Goal: Task Accomplishment & Management: Manage account settings

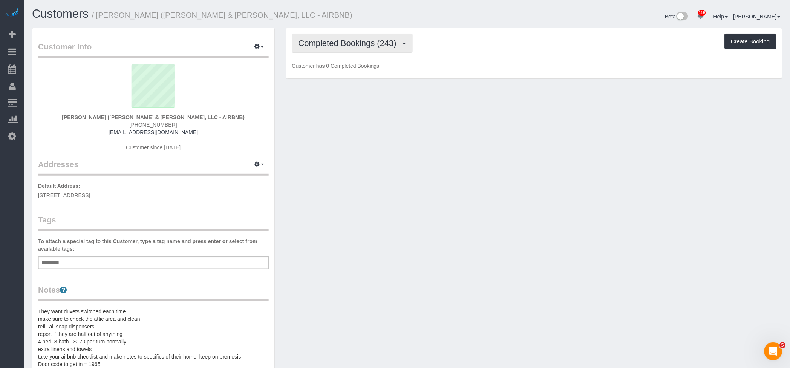
click at [358, 45] on span "Completed Bookings (243)" at bounding box center [349, 42] width 102 height 9
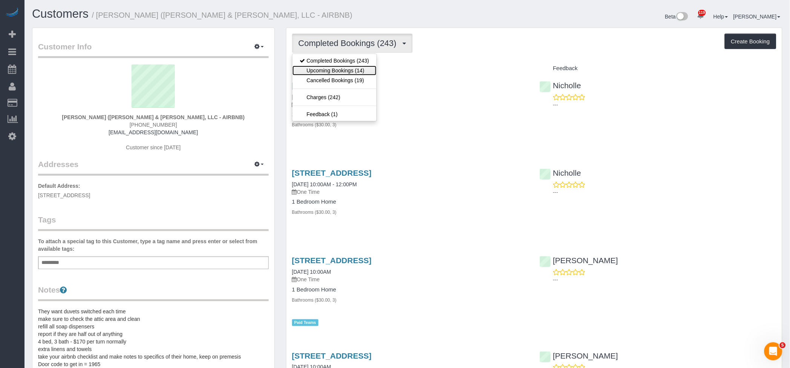
click at [342, 70] on link "Upcoming Bookings (14)" at bounding box center [334, 71] width 84 height 10
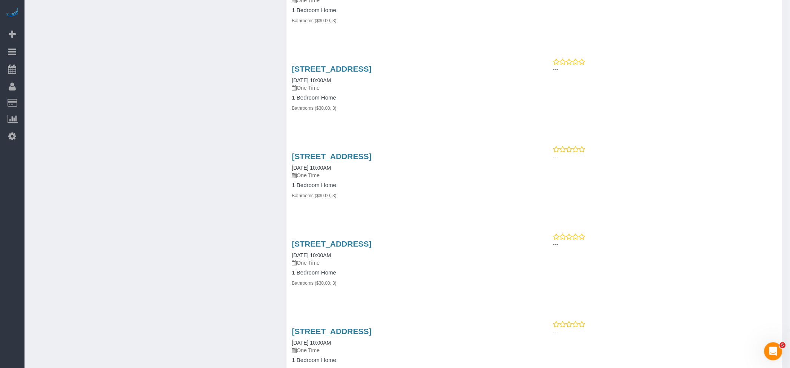
scroll to position [753, 0]
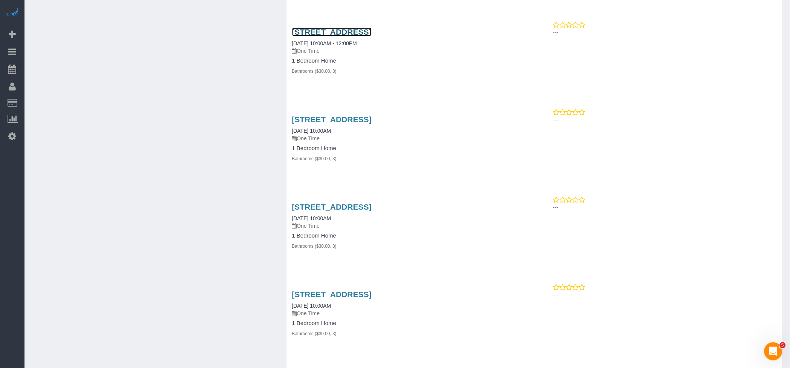
click at [372, 32] on link "[STREET_ADDRESS]" at bounding box center [332, 32] width 80 height 9
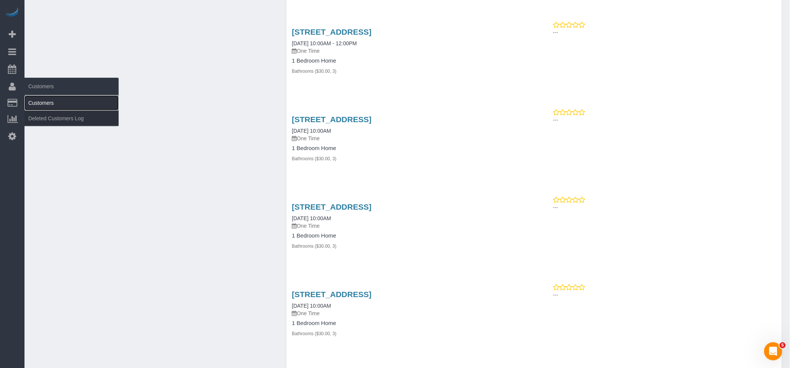
drag, startPoint x: 47, startPoint y: 104, endPoint x: 107, endPoint y: 96, distance: 59.7
click at [47, 104] on link "Customers" at bounding box center [71, 102] width 94 height 15
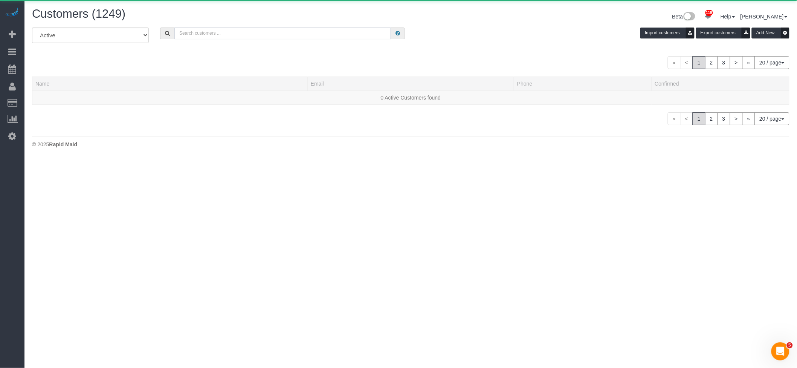
click at [307, 32] on input "text" at bounding box center [282, 34] width 217 height 12
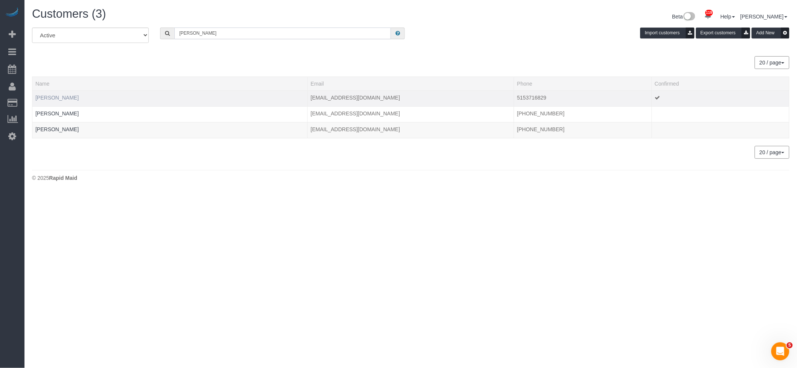
type input "nicole"
click at [54, 98] on link "Nicole Bunch" at bounding box center [56, 98] width 43 height 6
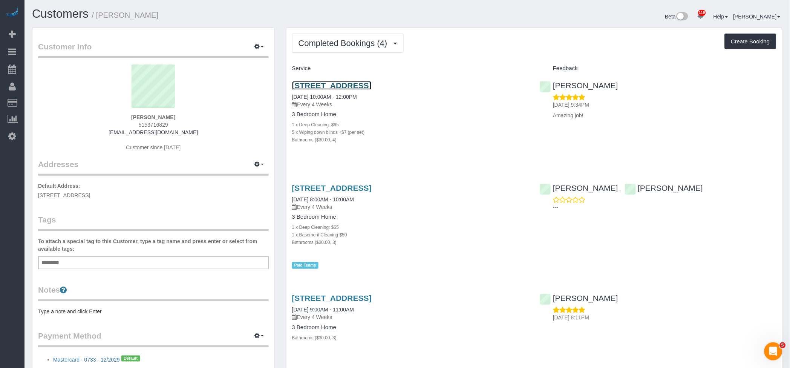
click at [372, 84] on link "3357 200th Ln, Prole, IA 50229" at bounding box center [332, 85] width 80 height 9
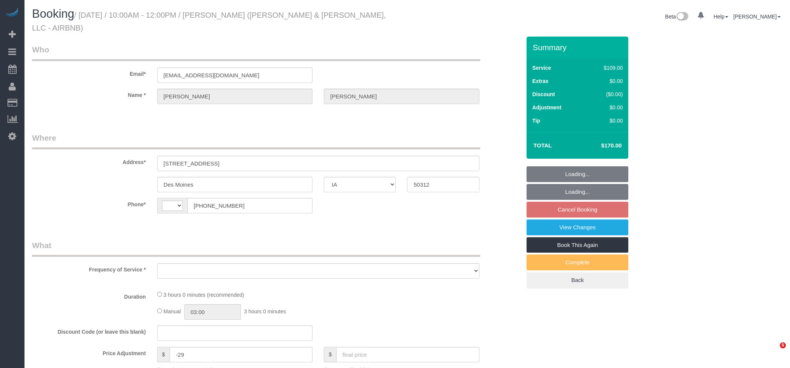
select select "IA"
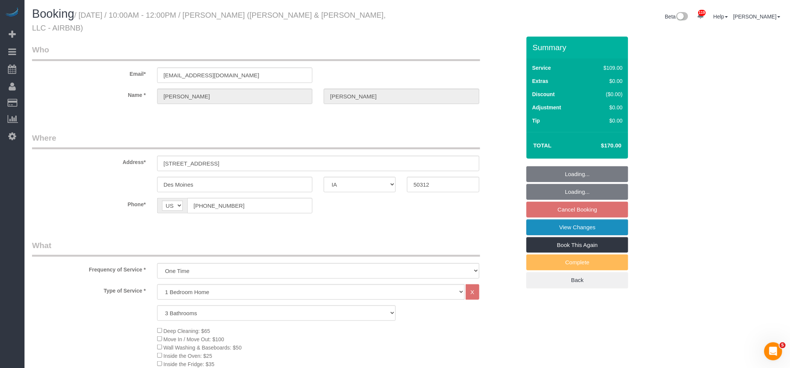
select select "string:[GEOGRAPHIC_DATA]"
select select "object:870"
select select "spot2"
select select "3"
click at [583, 237] on link "Book This Again" at bounding box center [577, 245] width 102 height 16
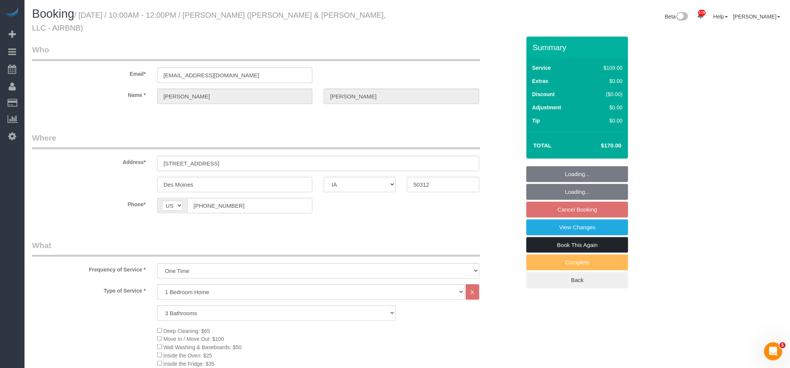
select select "object:962"
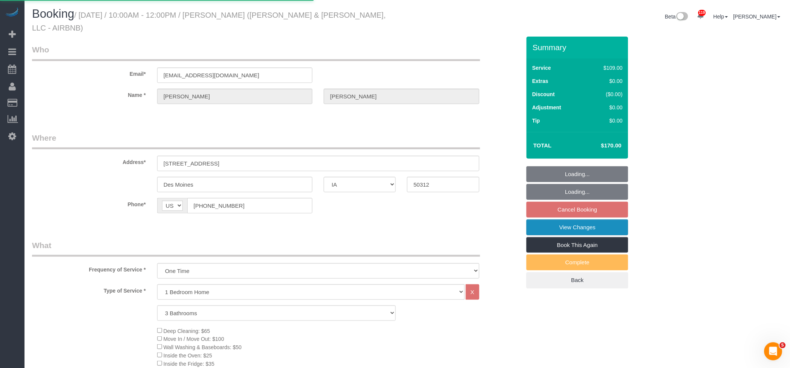
select select "IA"
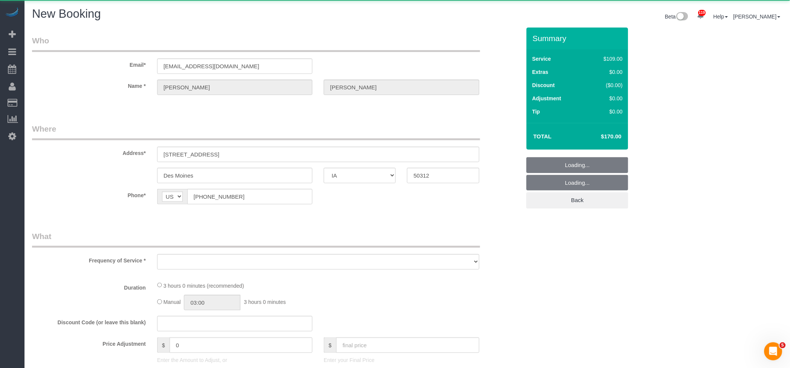
select select "string:fspay"
select select "object:1434"
select select "3"
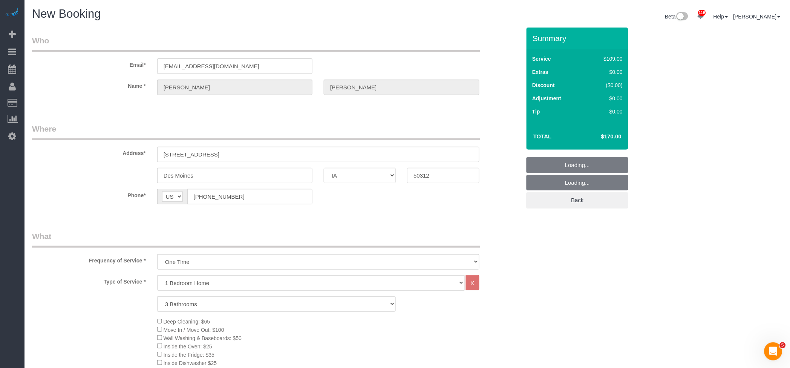
select select "3"
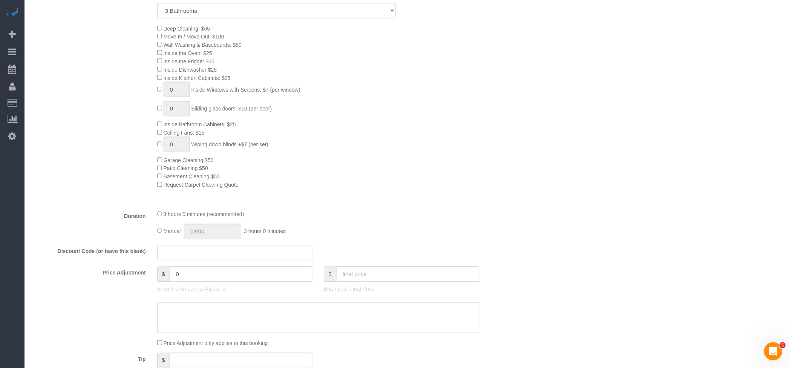
scroll to position [402, 0]
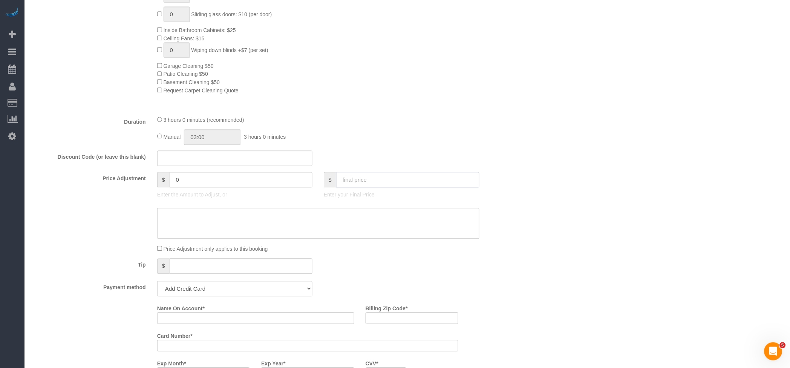
click at [425, 182] on input "text" at bounding box center [407, 179] width 143 height 15
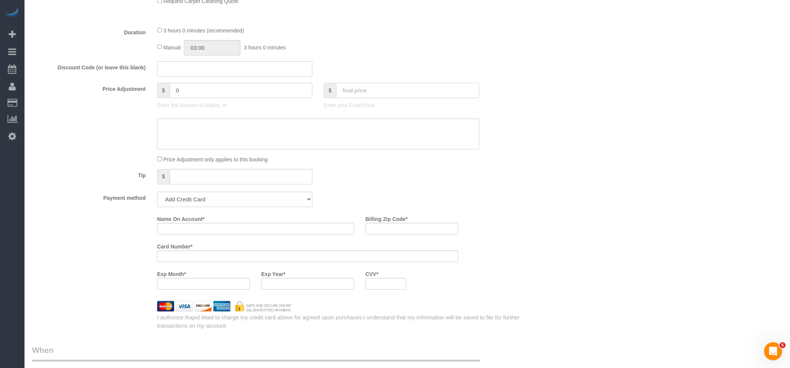
scroll to position [474, 0]
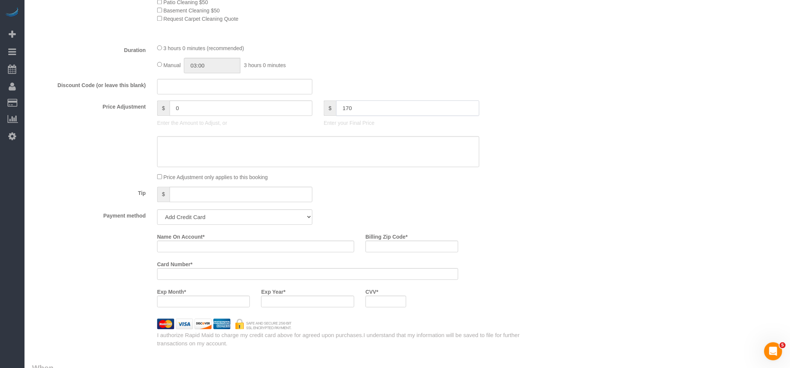
type input "170"
click at [205, 224] on select "Add Credit Card Cash Check Paypal" at bounding box center [234, 216] width 155 height 15
select select "string:check"
click at [157, 213] on select "Add Credit Card Cash Check Paypal" at bounding box center [234, 216] width 155 height 15
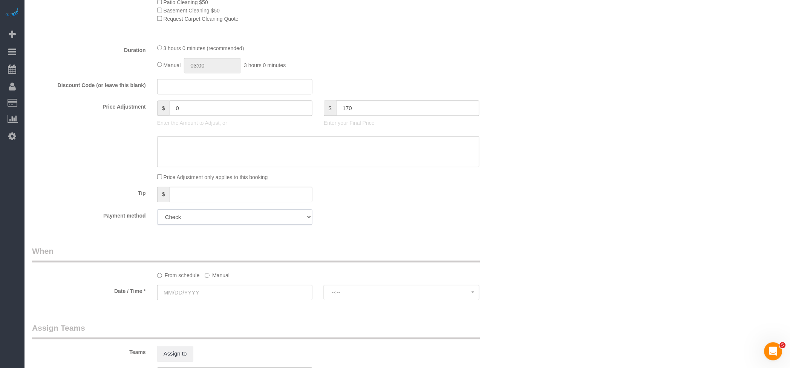
type input "-29"
click at [469, 181] on div "Price Adjustment only applies to this booking" at bounding box center [317, 177] width 333 height 8
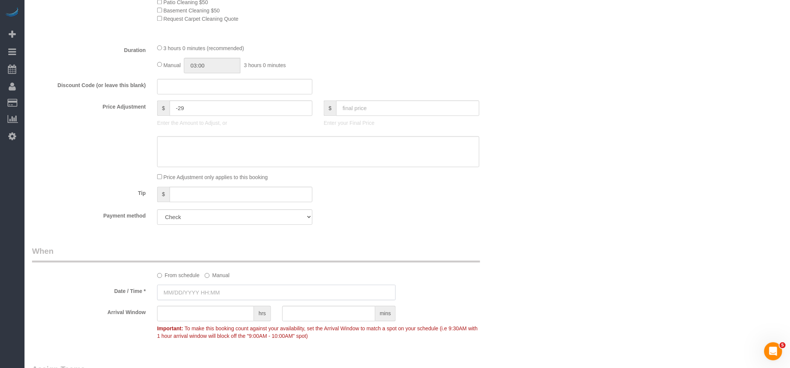
click at [189, 294] on input "text" at bounding box center [276, 291] width 239 height 15
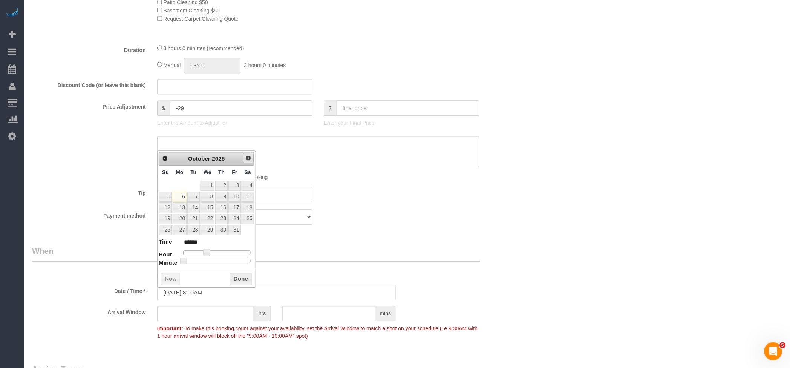
click at [245, 157] on span "Next" at bounding box center [248, 158] width 6 height 6
click at [223, 183] on link "5" at bounding box center [221, 185] width 12 height 10
type input "[DATE] 9:00AM"
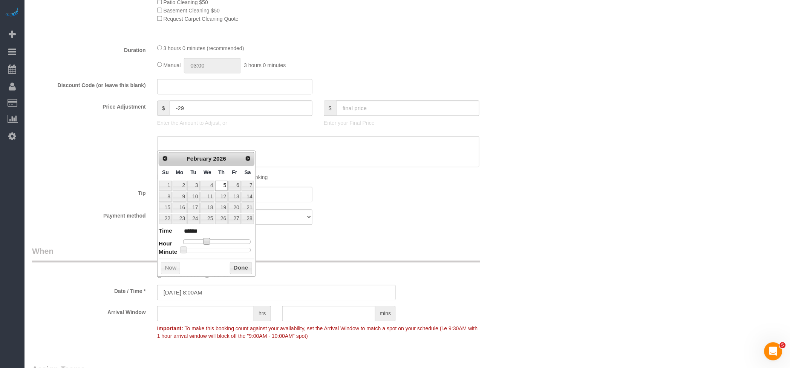
type input "******"
type input "[DATE] 10:00AM"
type input "*******"
type input "[DATE] 11:00AM"
type input "*******"
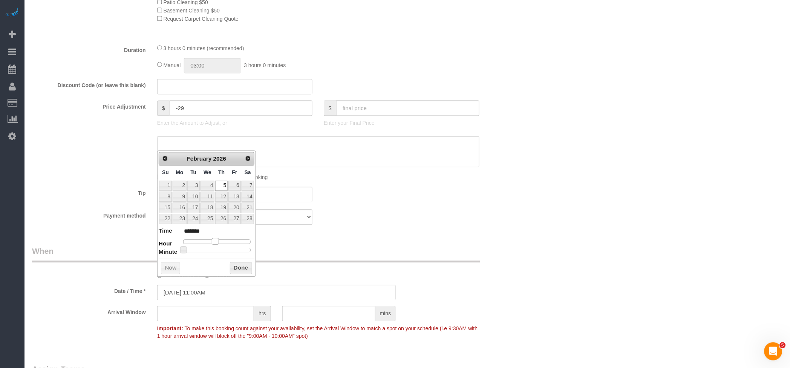
drag, startPoint x: 207, startPoint y: 241, endPoint x: 217, endPoint y: 243, distance: 10.4
click at [217, 243] on span at bounding box center [215, 241] width 7 height 7
type input "[DATE] 10:00AM"
type input "*******"
click at [213, 240] on span at bounding box center [212, 241] width 7 height 7
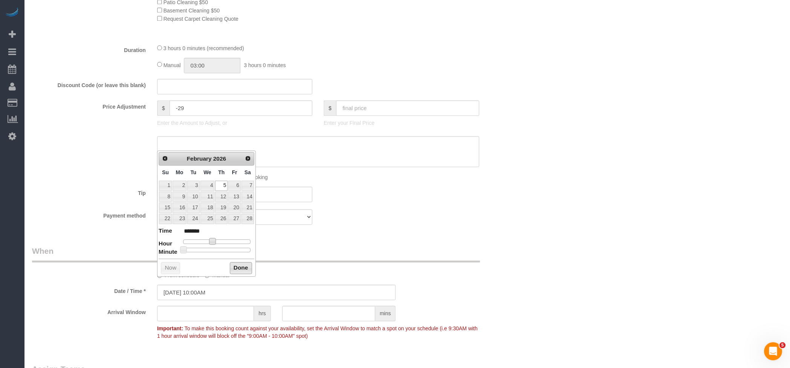
click at [235, 264] on button "Done" at bounding box center [241, 268] width 22 height 12
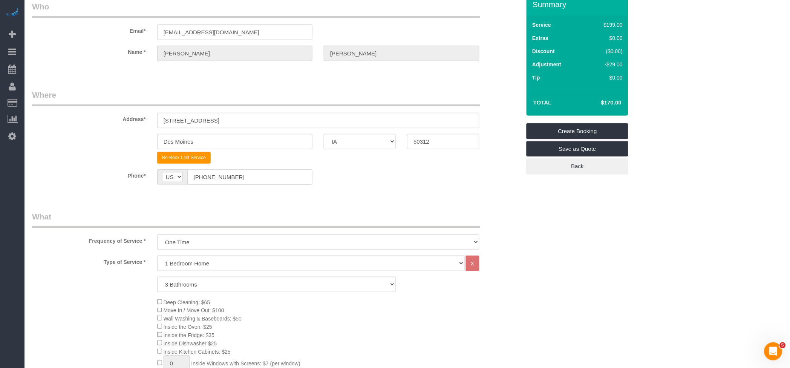
scroll to position [0, 0]
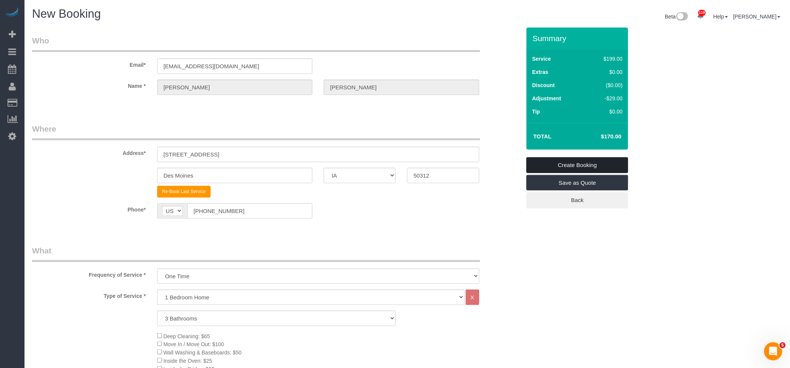
click at [595, 163] on link "Create Booking" at bounding box center [577, 165] width 102 height 16
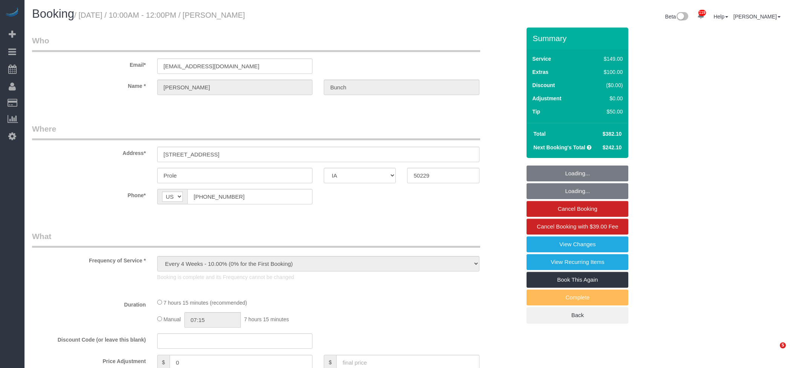
select select "IA"
select select "object:982"
select select "spot1"
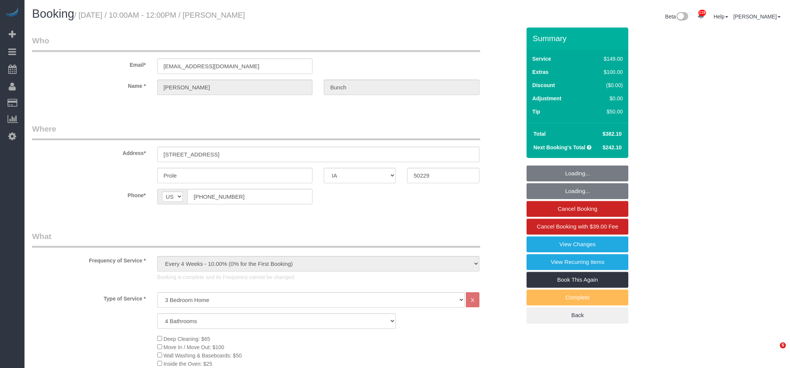
select select "4"
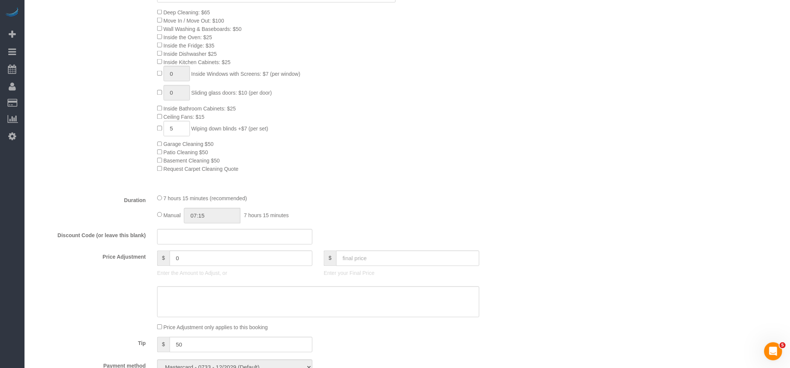
scroll to position [402, 0]
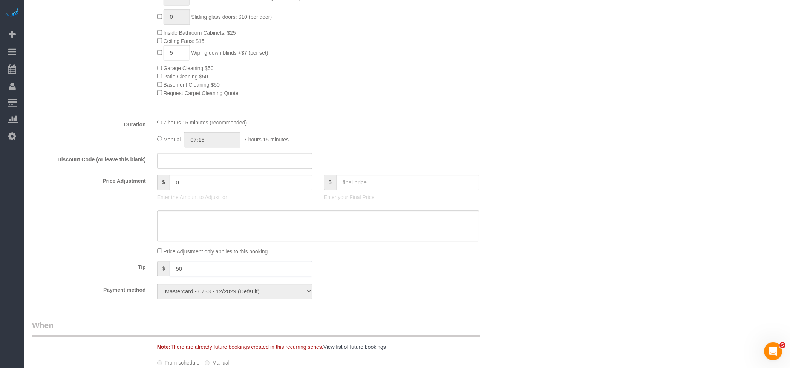
drag, startPoint x: 204, startPoint y: 272, endPoint x: 123, endPoint y: 266, distance: 81.6
click at [123, 266] on div "Tip $ 50" at bounding box center [276, 269] width 500 height 17
type input "75"
click at [679, 201] on div "Who Email* bunch01@live.com Name * Nicole Bunch Where Address* 3357 200th Ln Pr…" at bounding box center [407, 164] width 750 height 1076
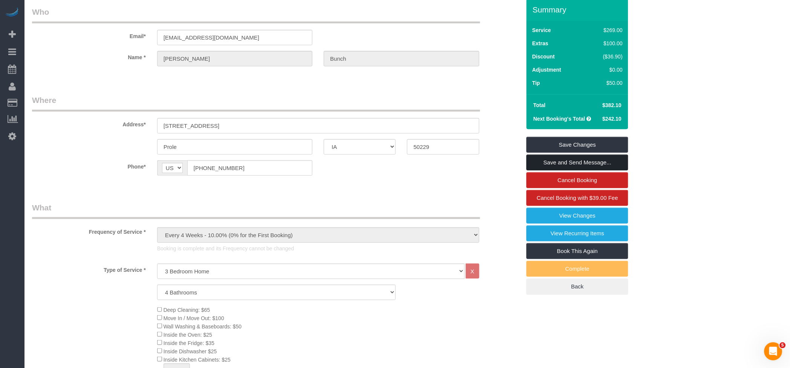
scroll to position [0, 0]
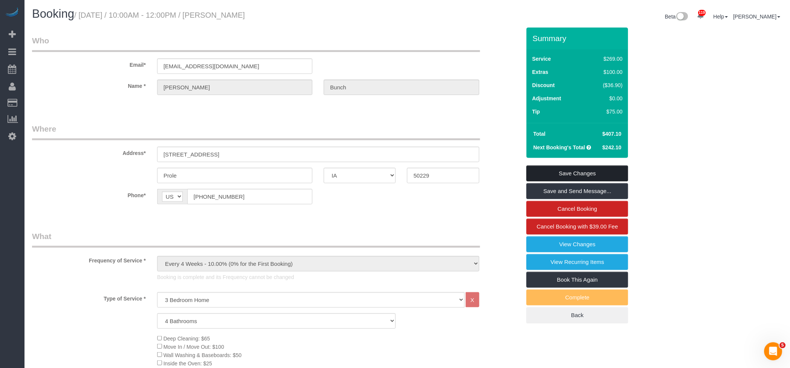
click at [605, 171] on link "Save Changes" at bounding box center [577, 173] width 102 height 16
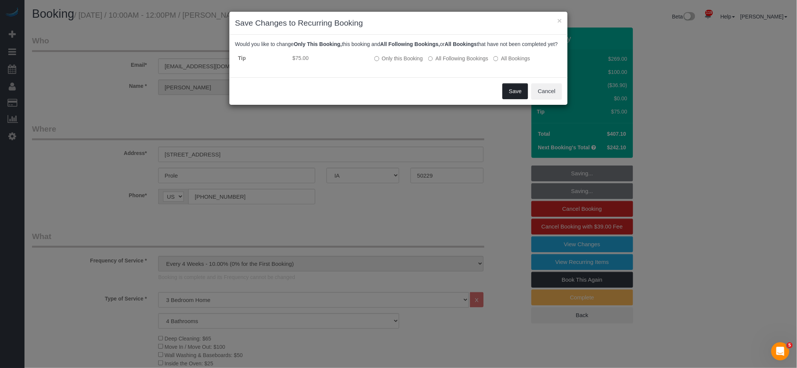
click at [514, 98] on button "Save" at bounding box center [516, 91] width 26 height 16
